Goal: Task Accomplishment & Management: Manage account settings

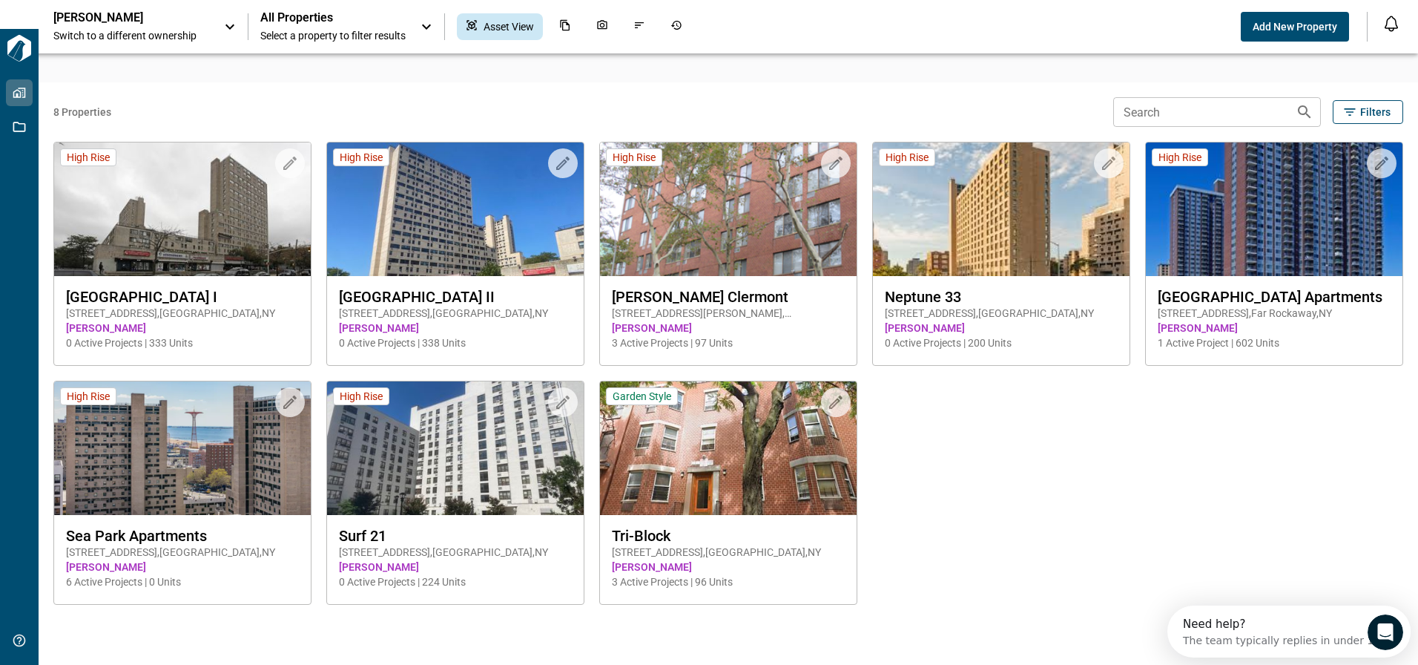
click at [415, 20] on div "All Properties Select a property to filter results" at bounding box center [347, 26] width 175 height 33
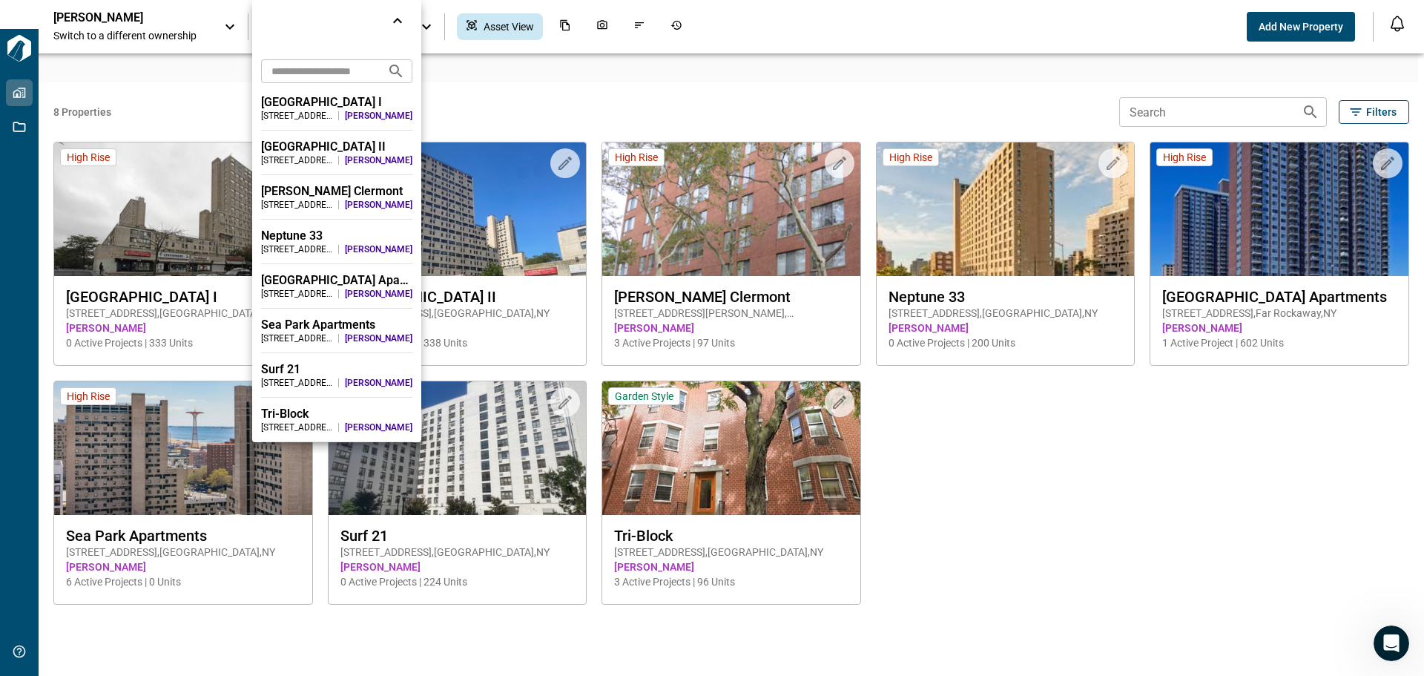
click at [187, 36] on div at bounding box center [712, 338] width 1424 height 676
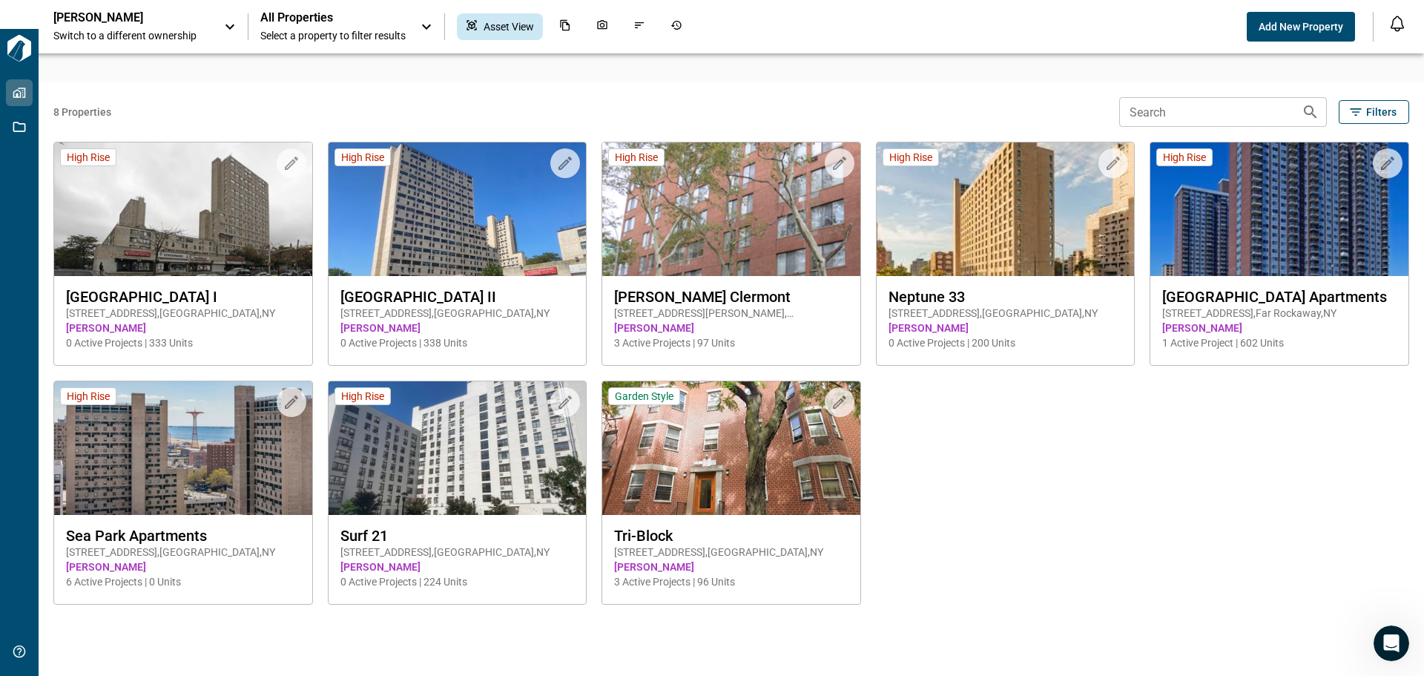
click at [220, 21] on div "[PERSON_NAME] Switch to a different ownership" at bounding box center [145, 26] width 185 height 33
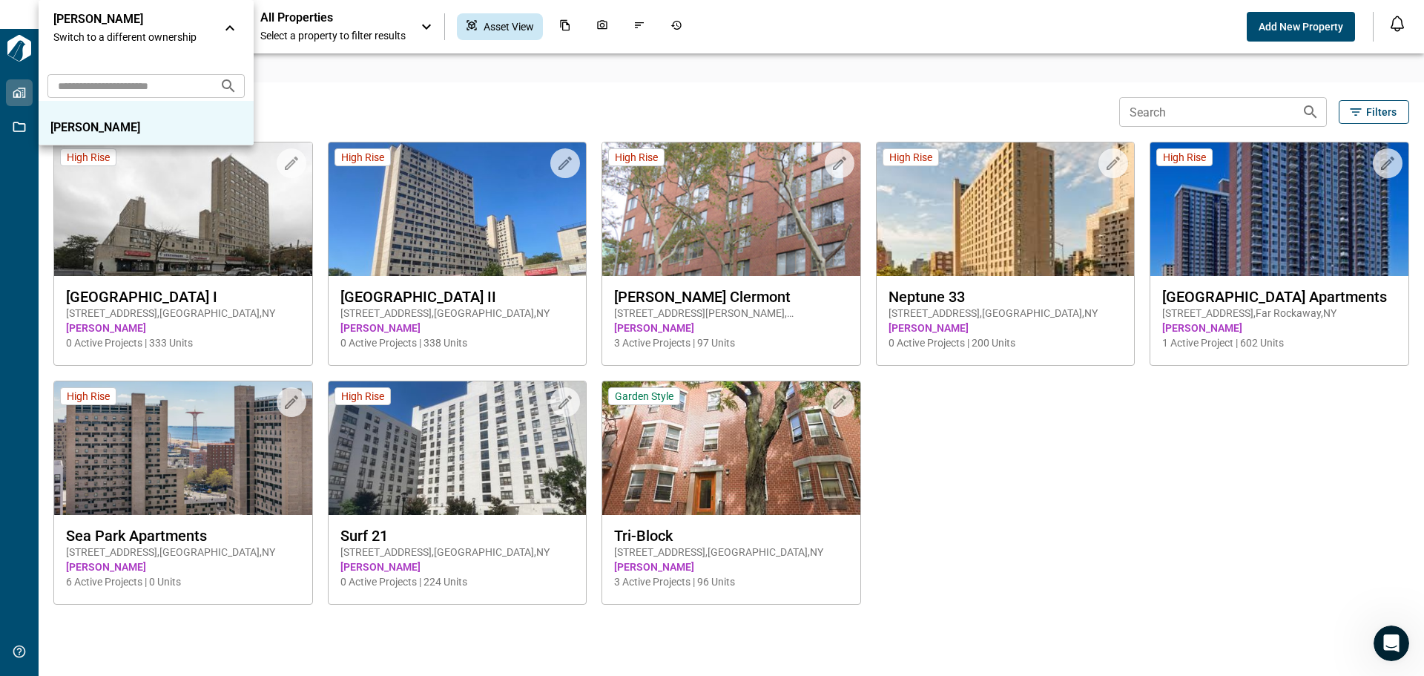
click at [220, 21] on div "[PERSON_NAME] Switch to a different ownership" at bounding box center [146, 28] width 215 height 56
